Goal: Information Seeking & Learning: Compare options

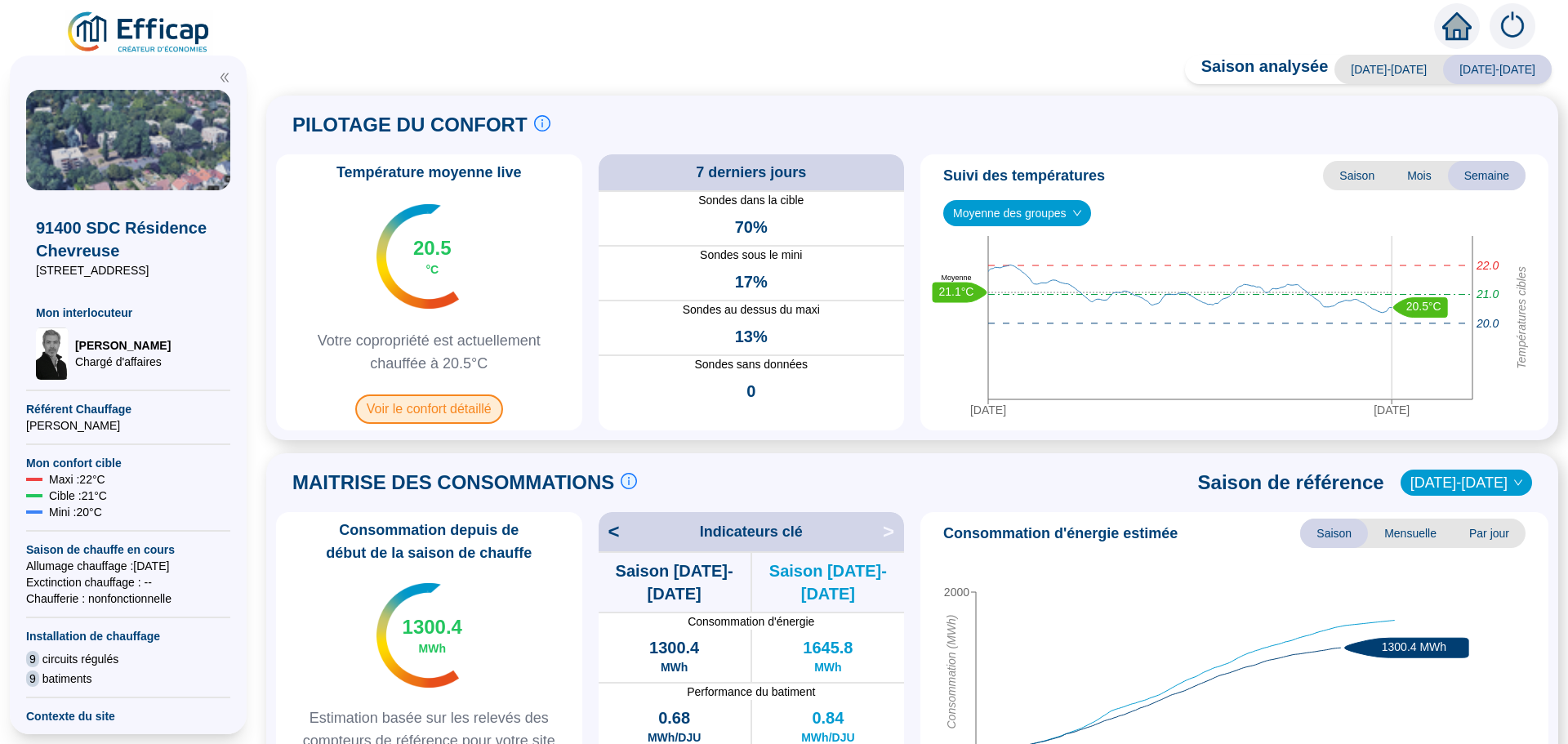
click at [438, 406] on span "Voir le confort détaillé" at bounding box center [429, 409] width 148 height 29
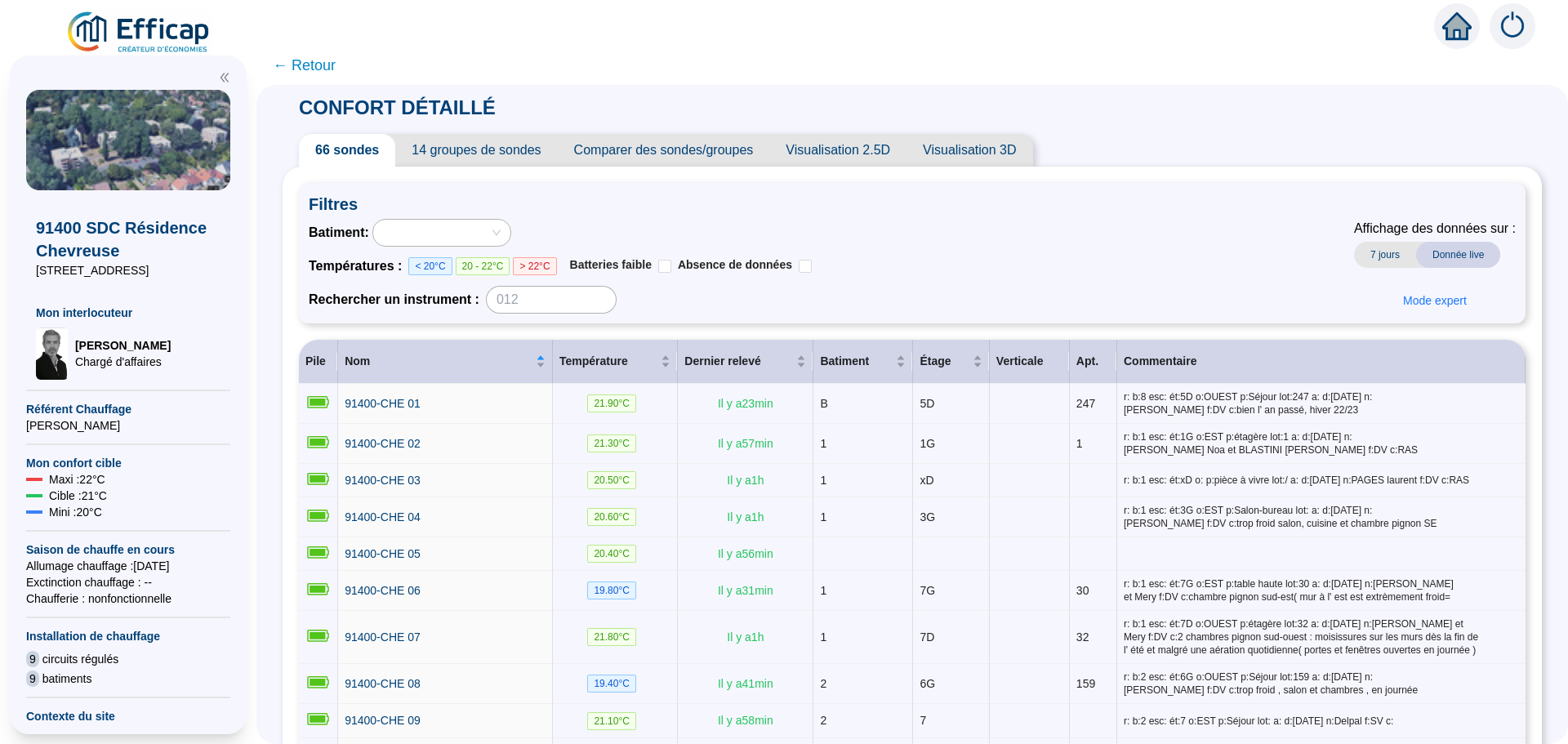
click at [697, 155] on span "Comparer des sondes/groupes" at bounding box center [664, 150] width 212 height 32
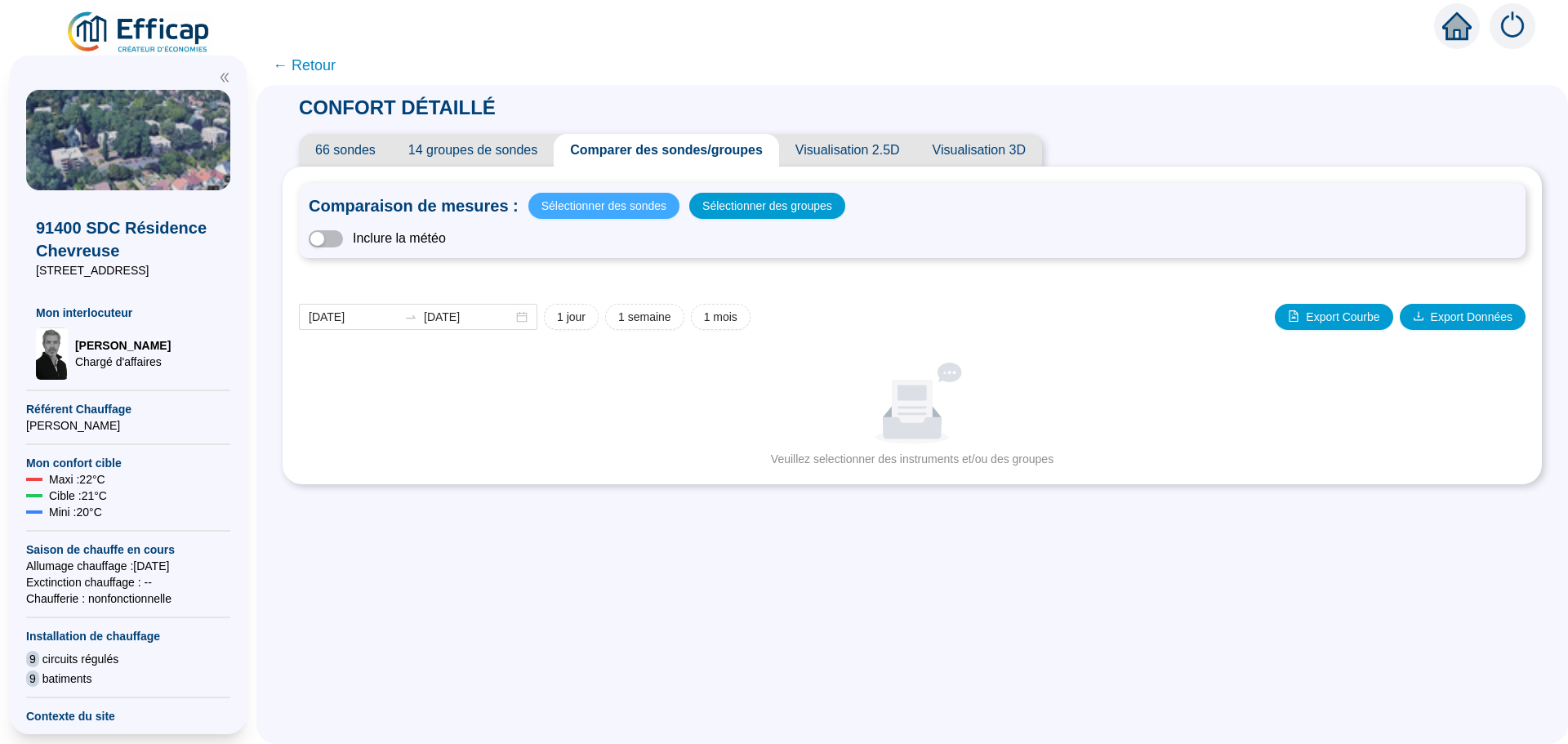
click at [634, 205] on span "Sélectionner des sondes" at bounding box center [604, 206] width 125 height 23
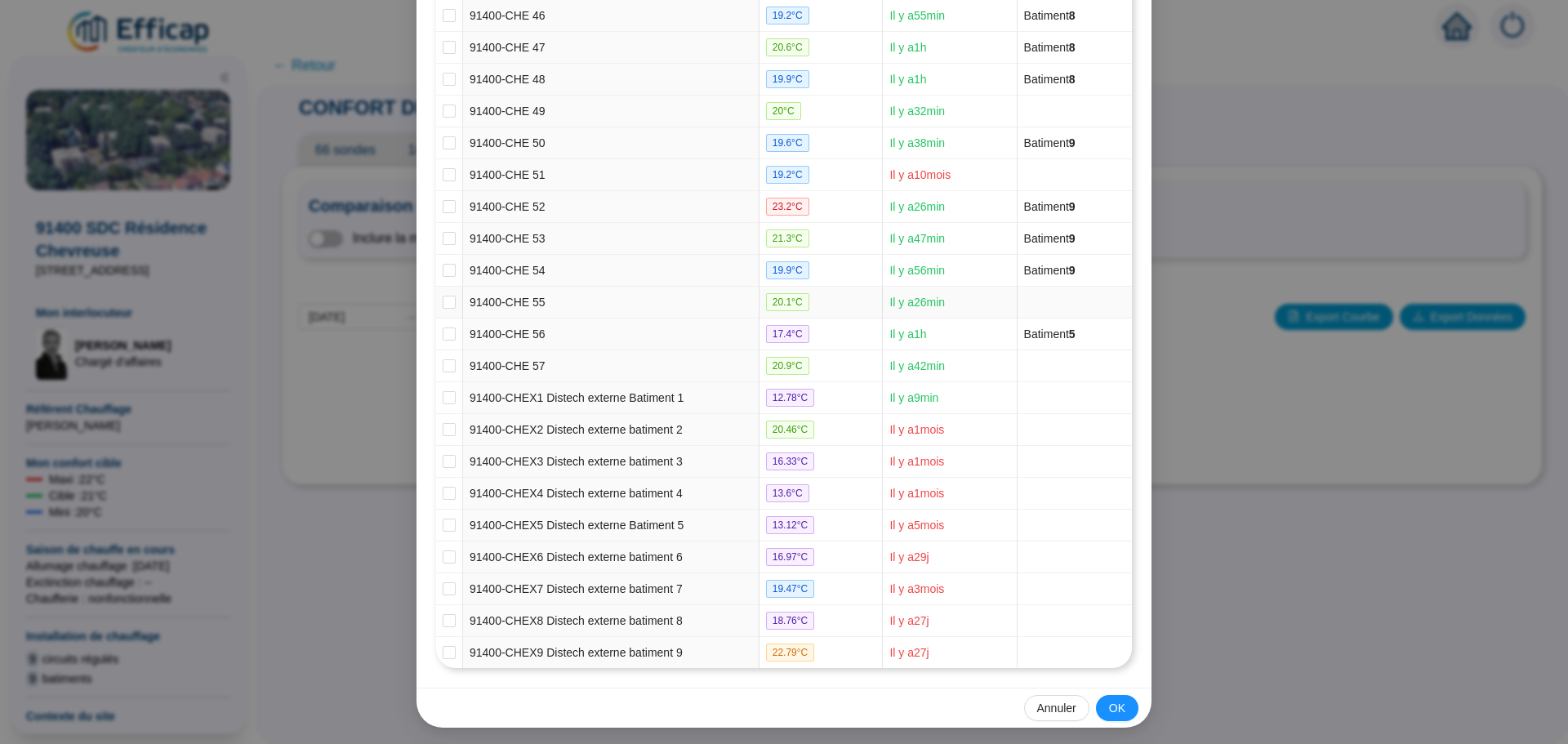
scroll to position [1672, 0]
click at [444, 394] on input "checkbox" at bounding box center [448, 394] width 13 height 13
checkbox input "true"
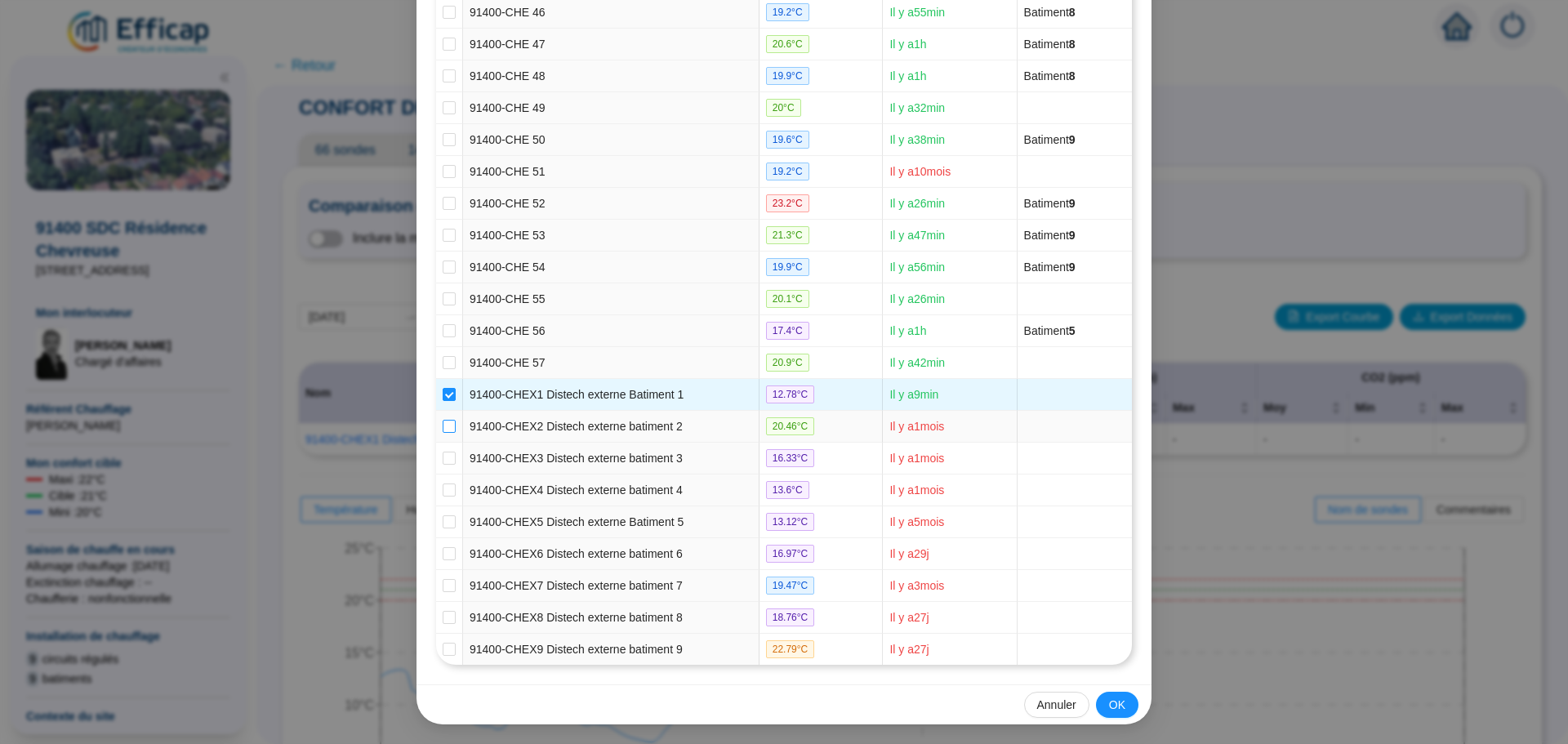
click at [444, 423] on input "checkbox" at bounding box center [448, 426] width 13 height 13
checkbox input "true"
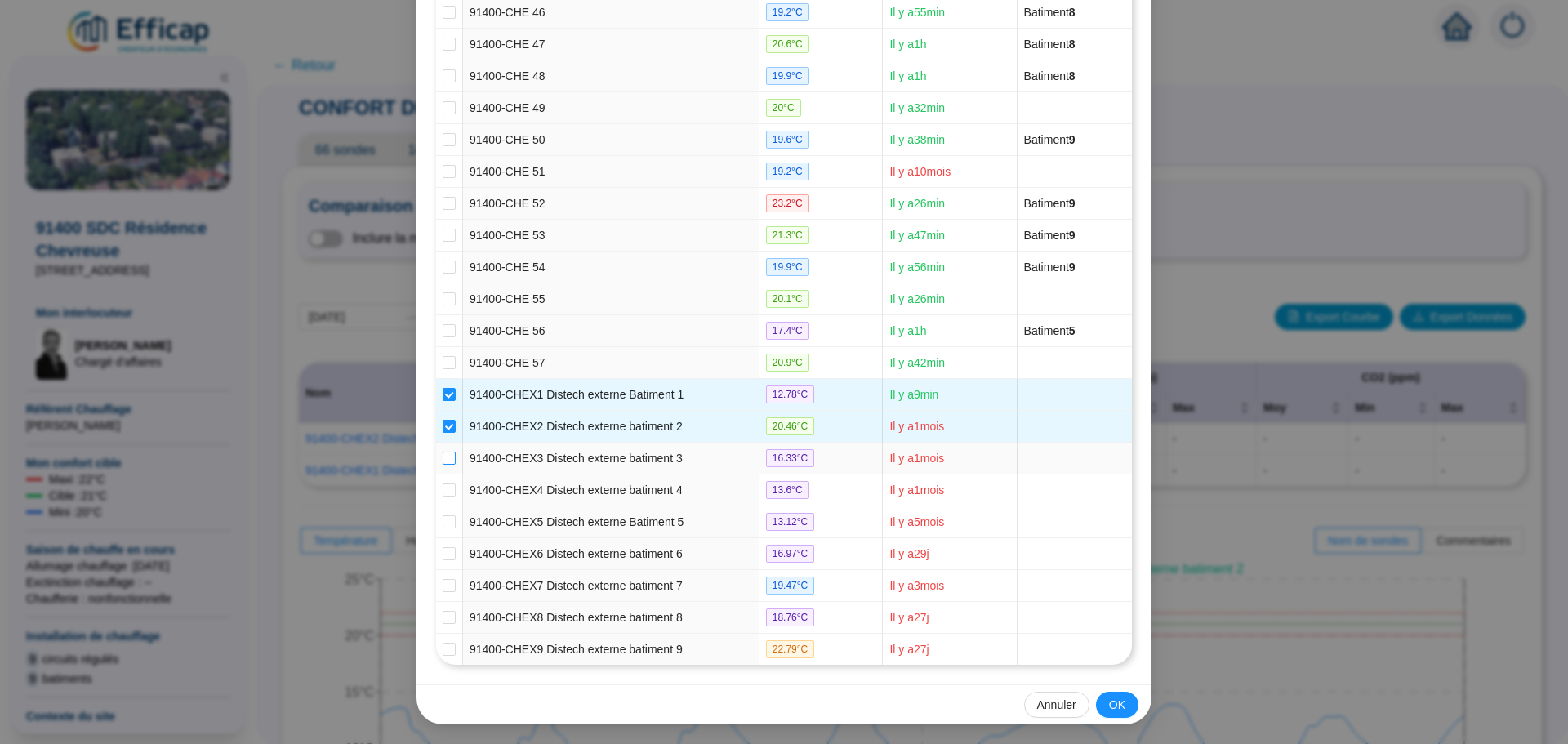
click at [447, 456] on input "checkbox" at bounding box center [448, 457] width 13 height 13
checkbox input "true"
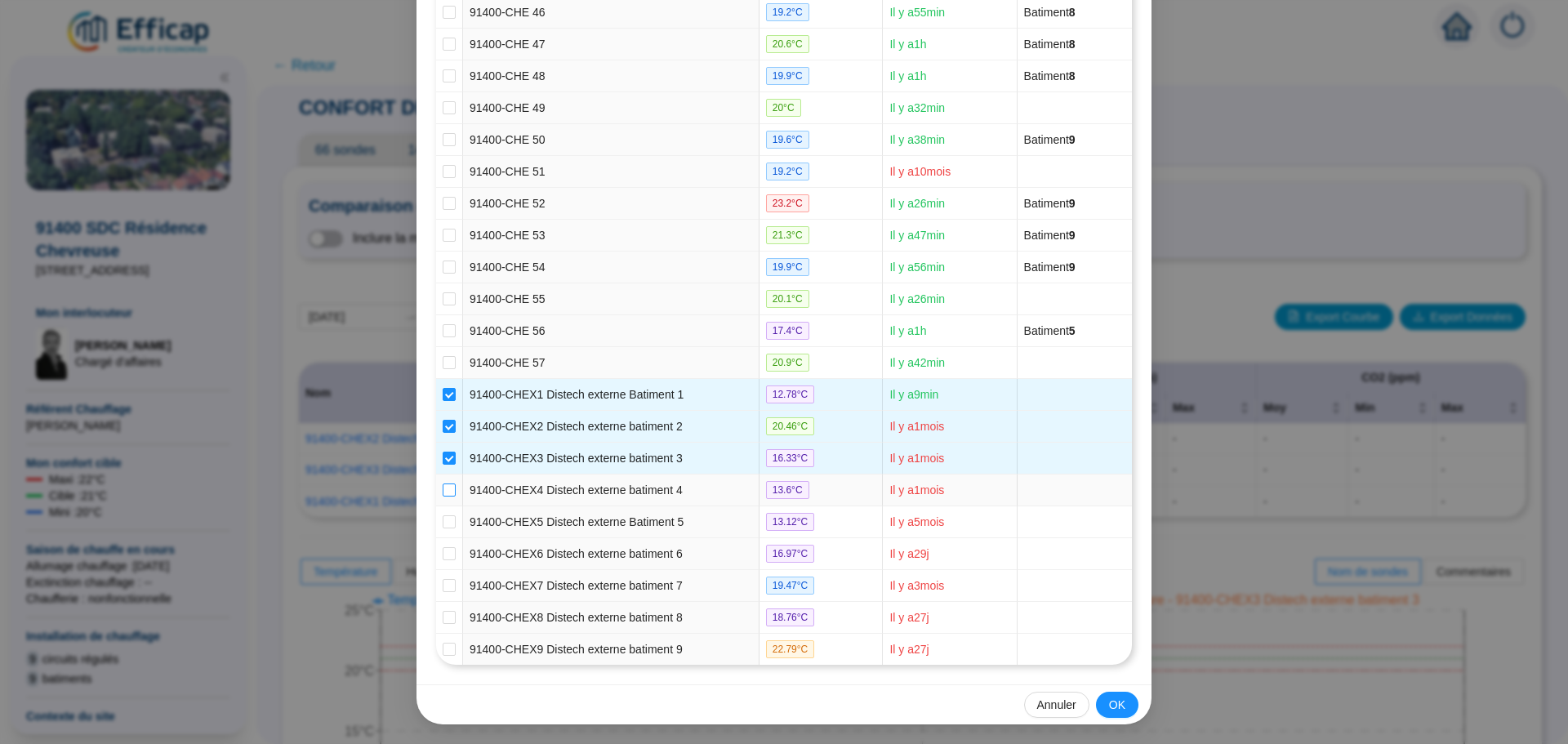
click at [445, 490] on input "checkbox" at bounding box center [448, 489] width 13 height 13
checkbox input "true"
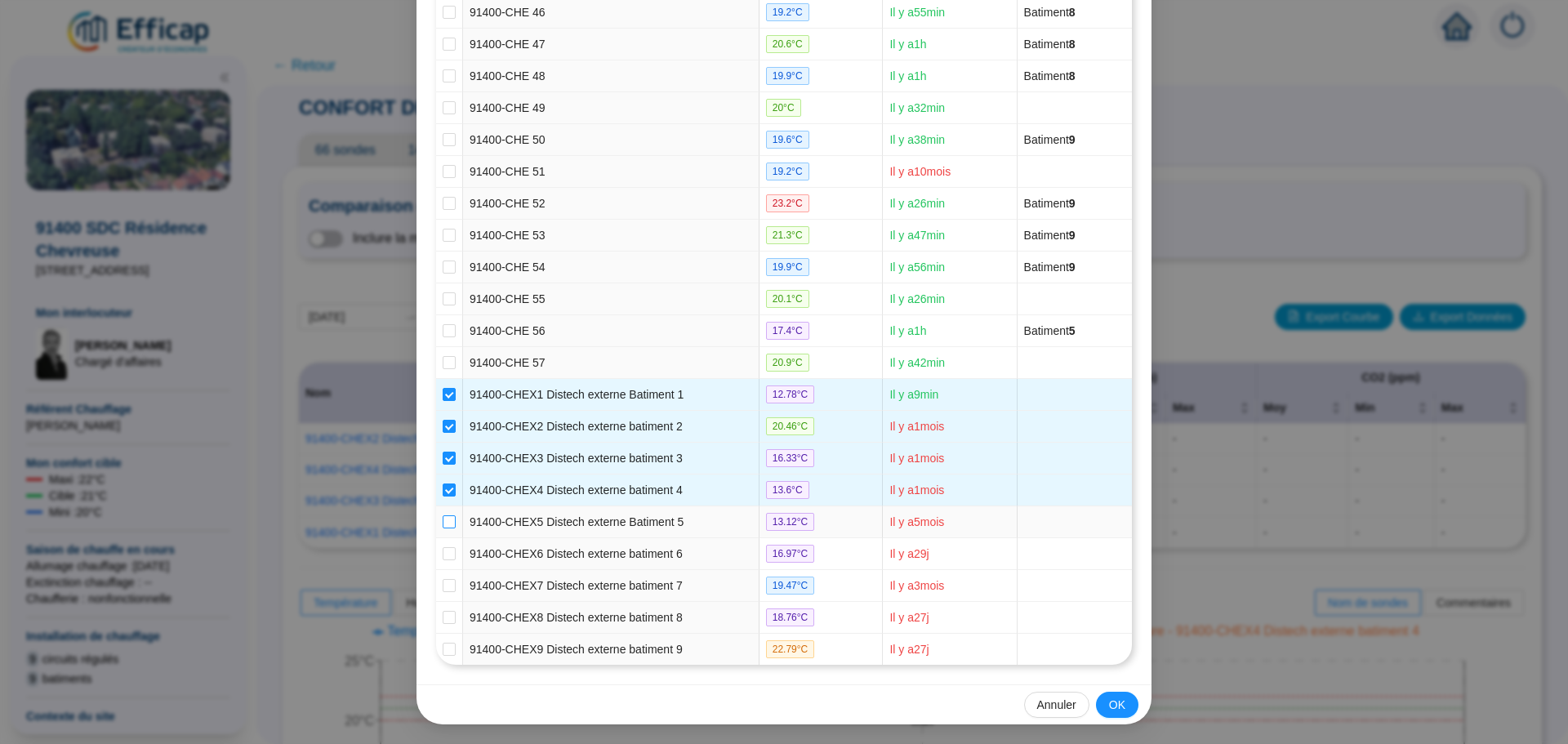
click at [442, 520] on input "checkbox" at bounding box center [448, 522] width 13 height 13
checkbox input "true"
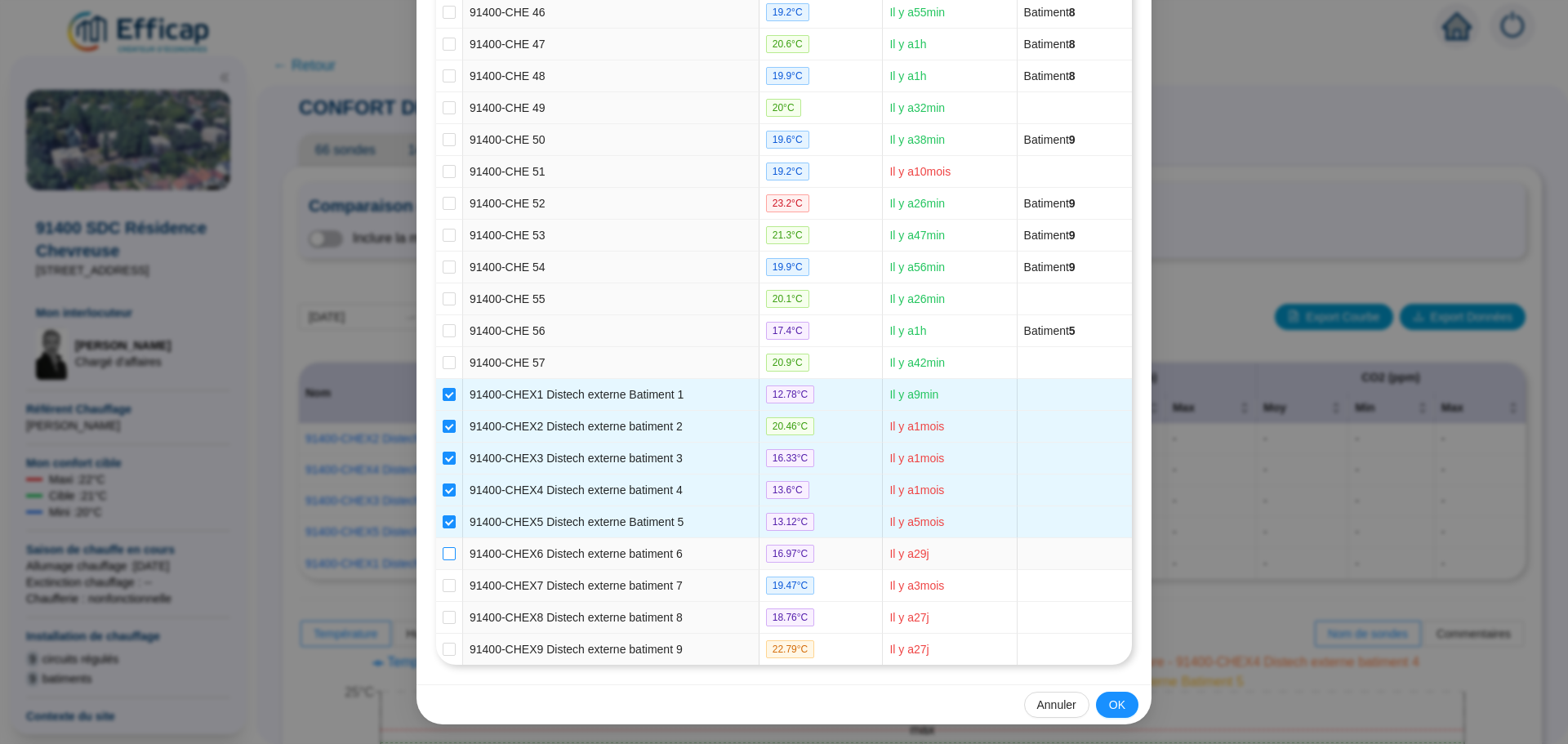
click at [442, 553] on input "checkbox" at bounding box center [448, 553] width 13 height 13
checkbox input "true"
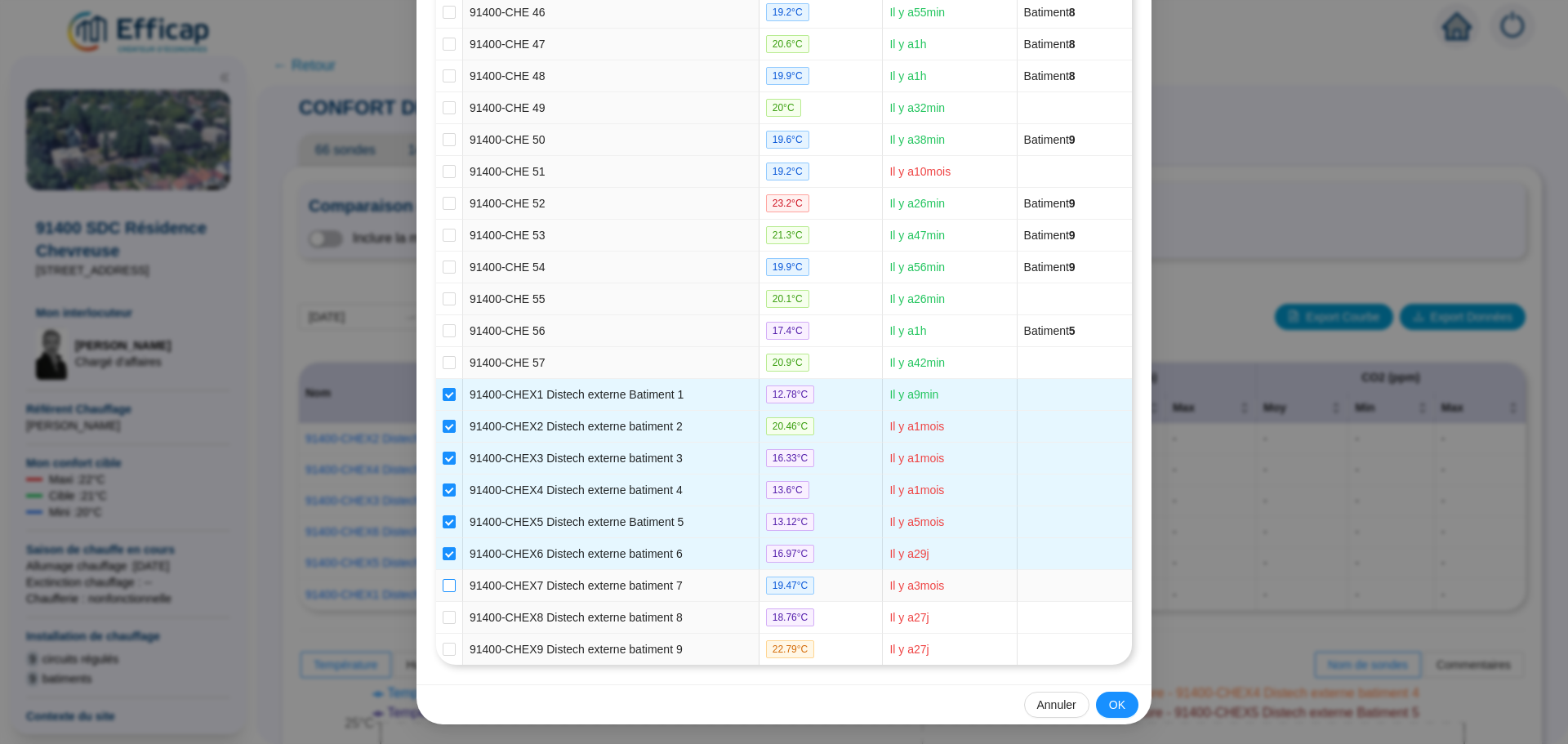
click at [444, 585] on input "checkbox" at bounding box center [448, 585] width 13 height 13
checkbox input "true"
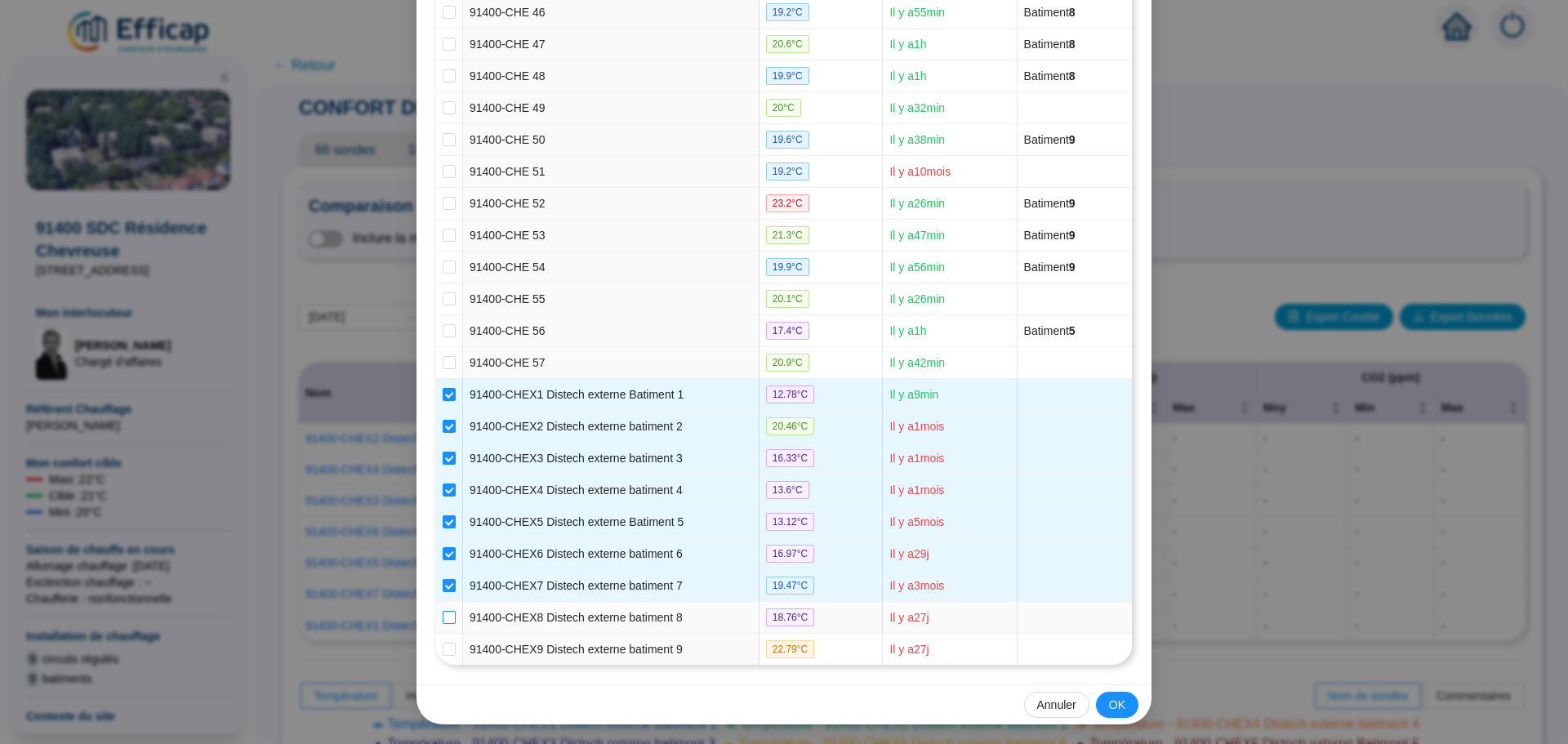
click at [442, 619] on input "checkbox" at bounding box center [448, 617] width 13 height 13
checkbox input "true"
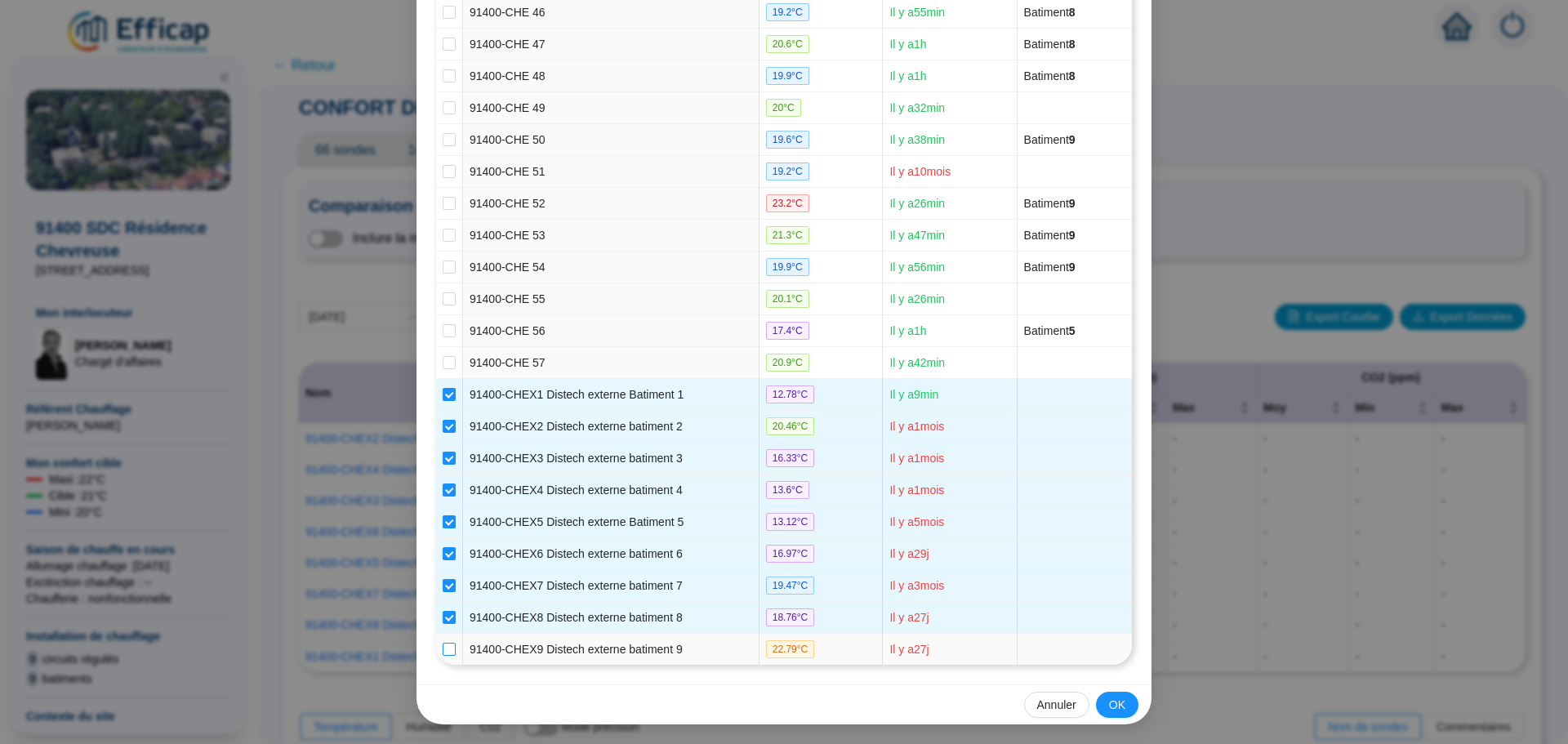
click at [442, 648] on input "checkbox" at bounding box center [448, 649] width 13 height 13
checkbox input "true"
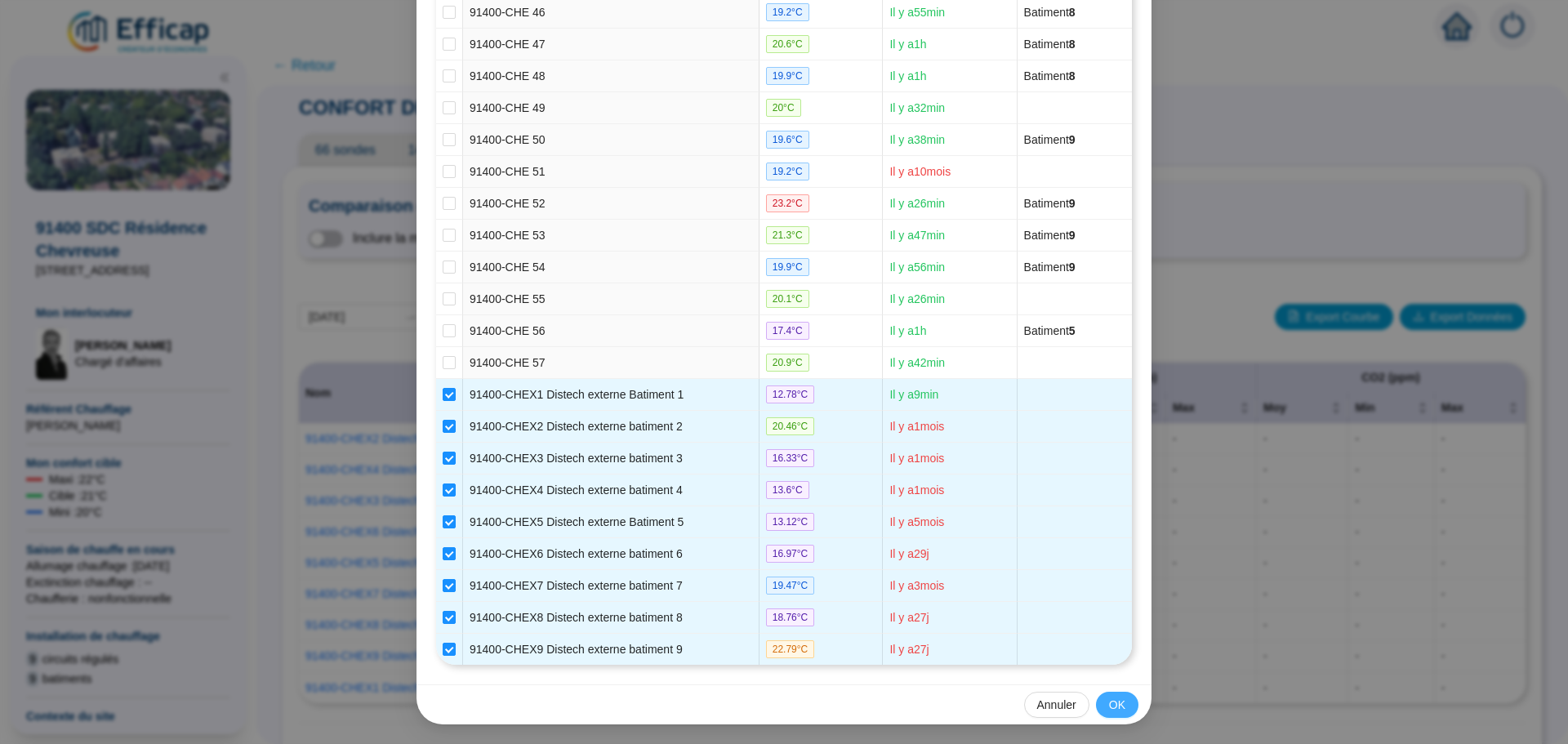
click at [1113, 702] on span "OK" at bounding box center [1117, 706] width 17 height 18
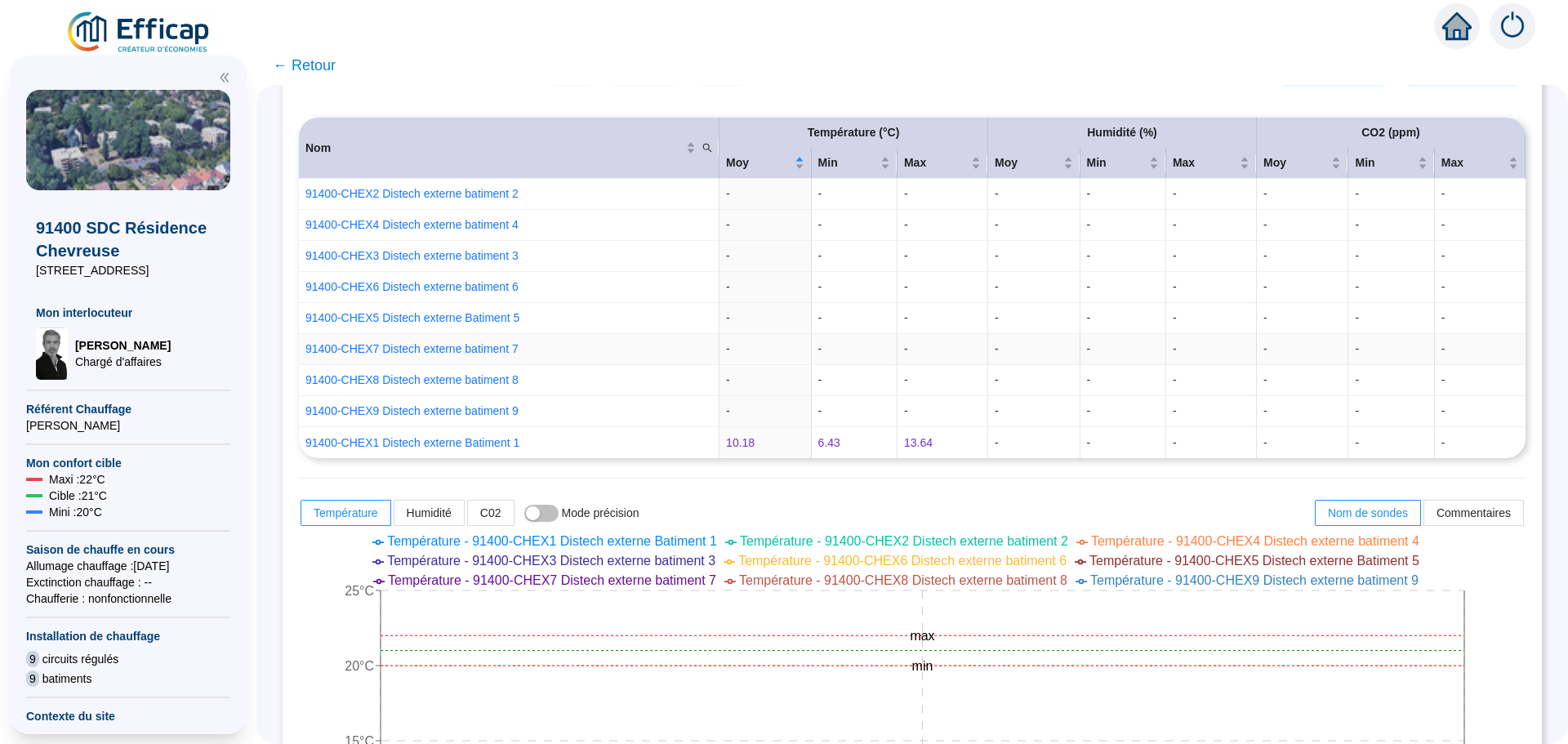
scroll to position [0, 0]
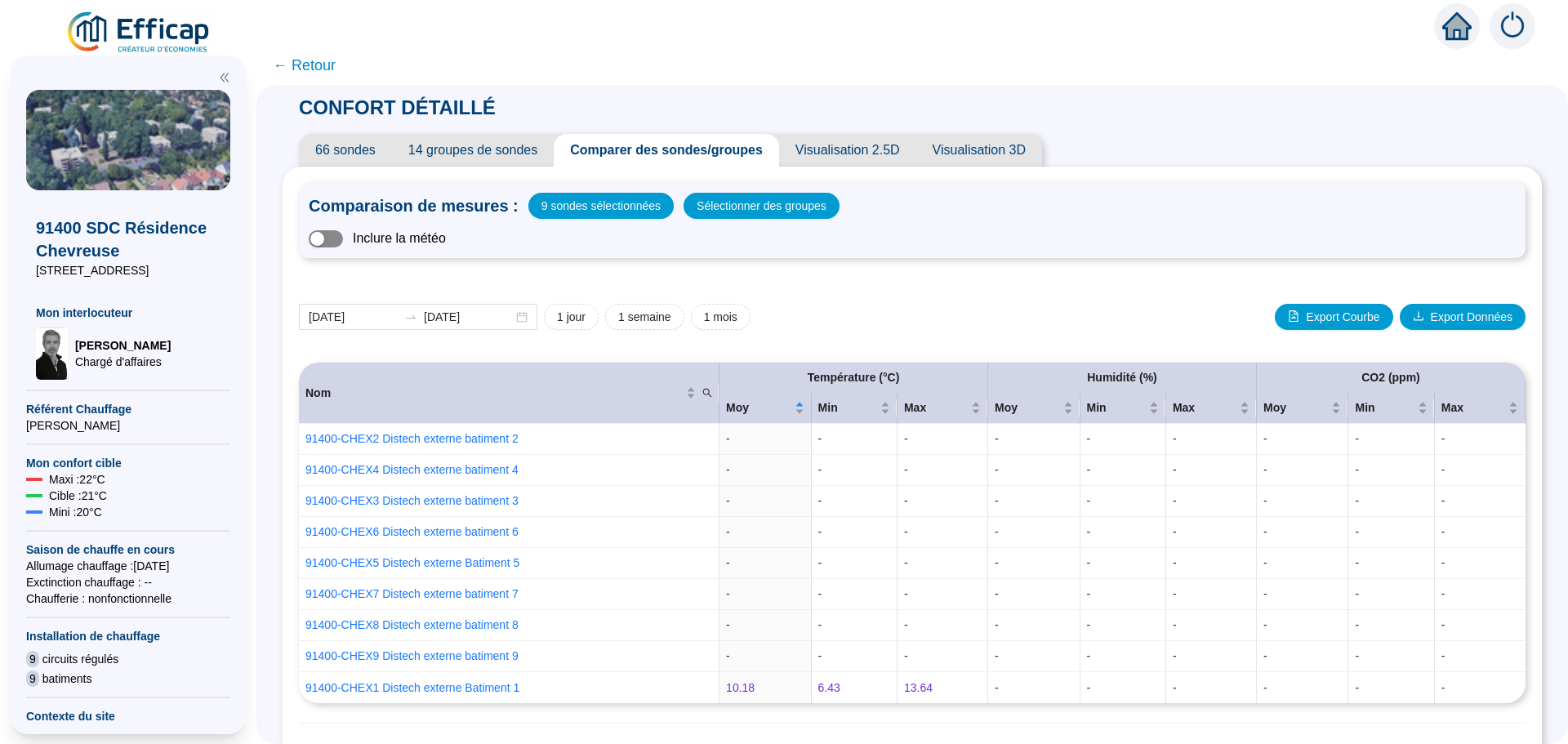
click at [343, 242] on span "button" at bounding box center [325, 239] width 34 height 18
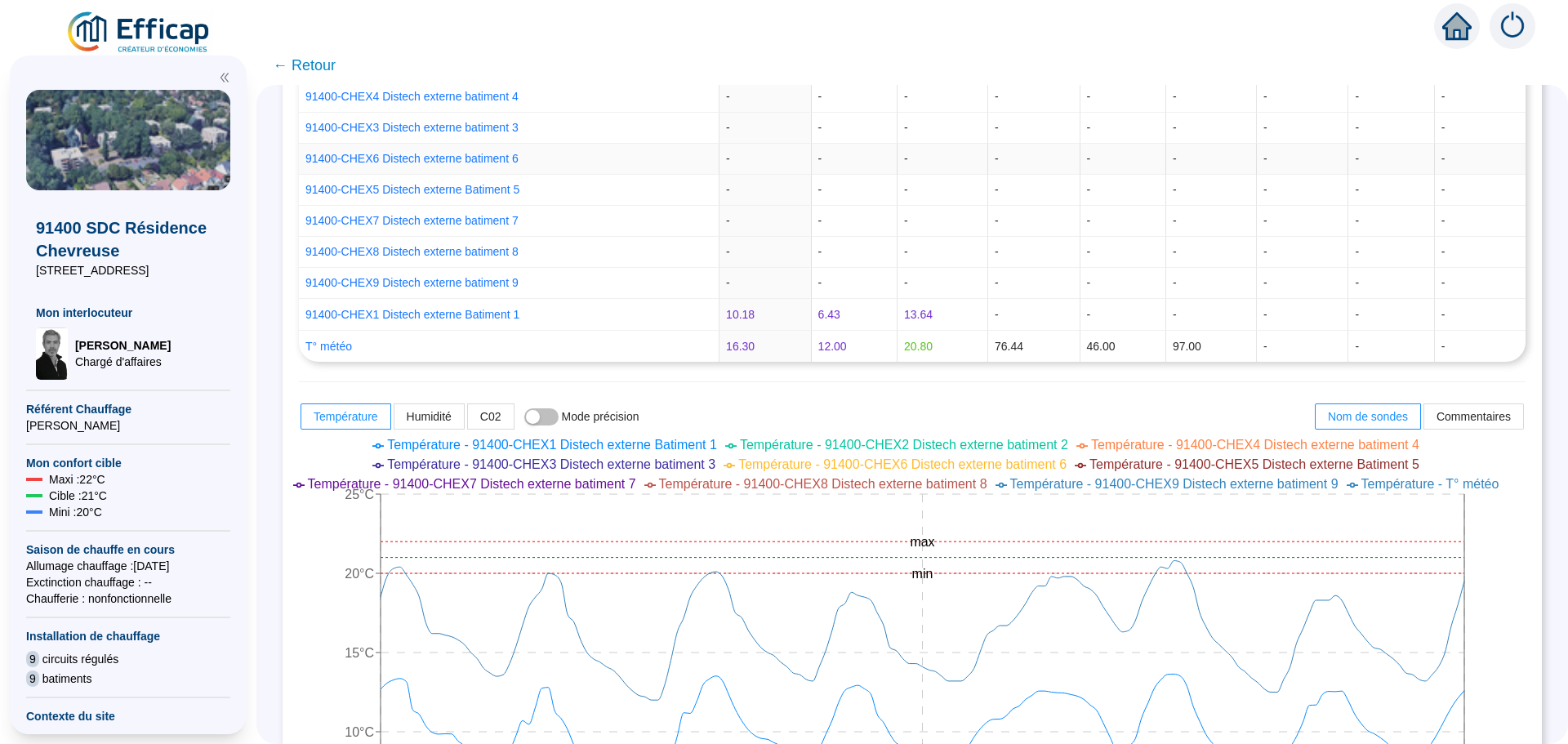
scroll to position [490, 0]
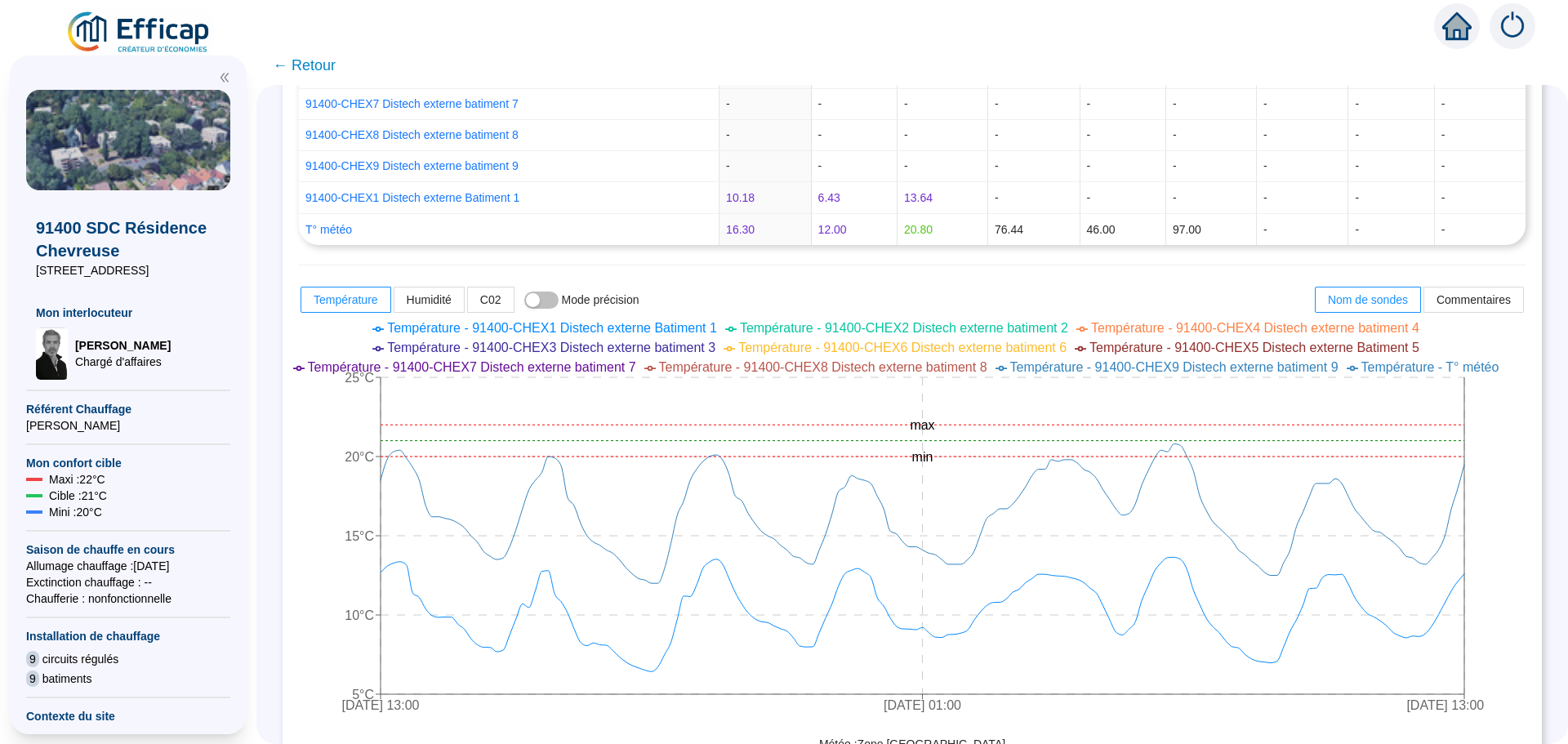
click at [326, 65] on span "← Retour" at bounding box center [304, 65] width 63 height 23
